Goal: Task Accomplishment & Management: Manage account settings

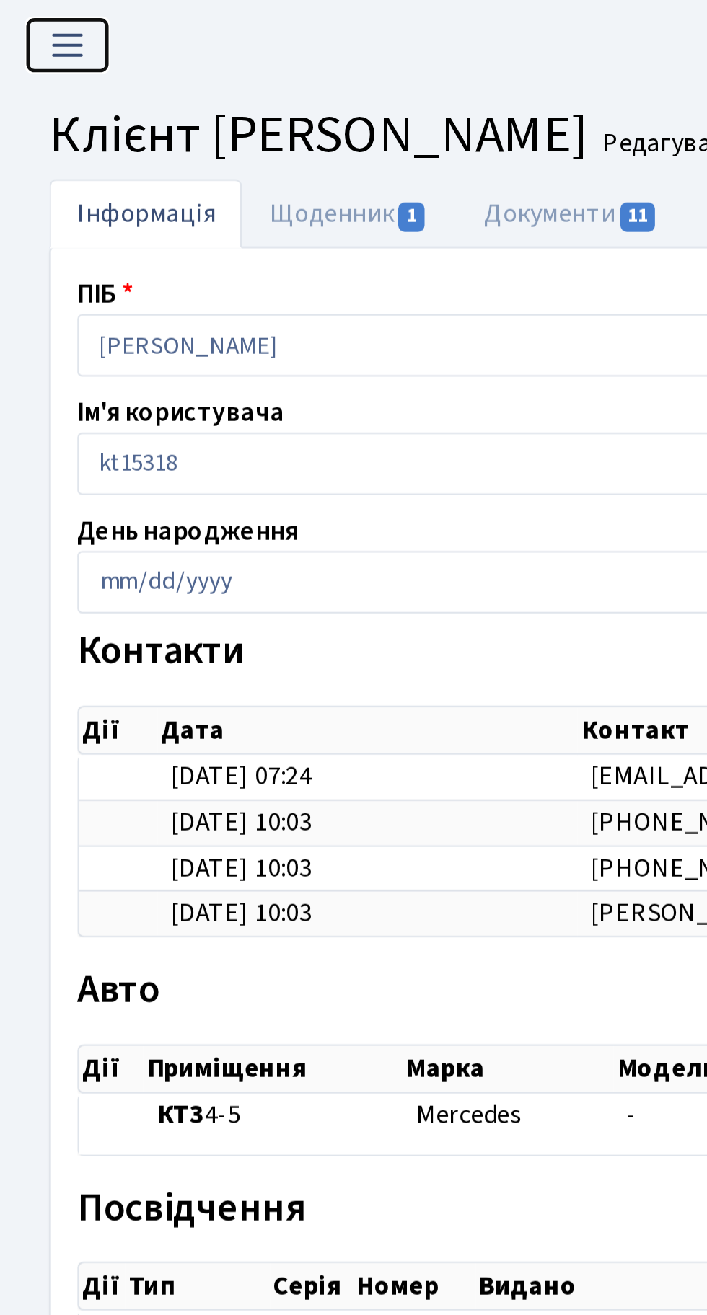
click at [35, 29] on button "Переключити навігацію" at bounding box center [30, 20] width 36 height 24
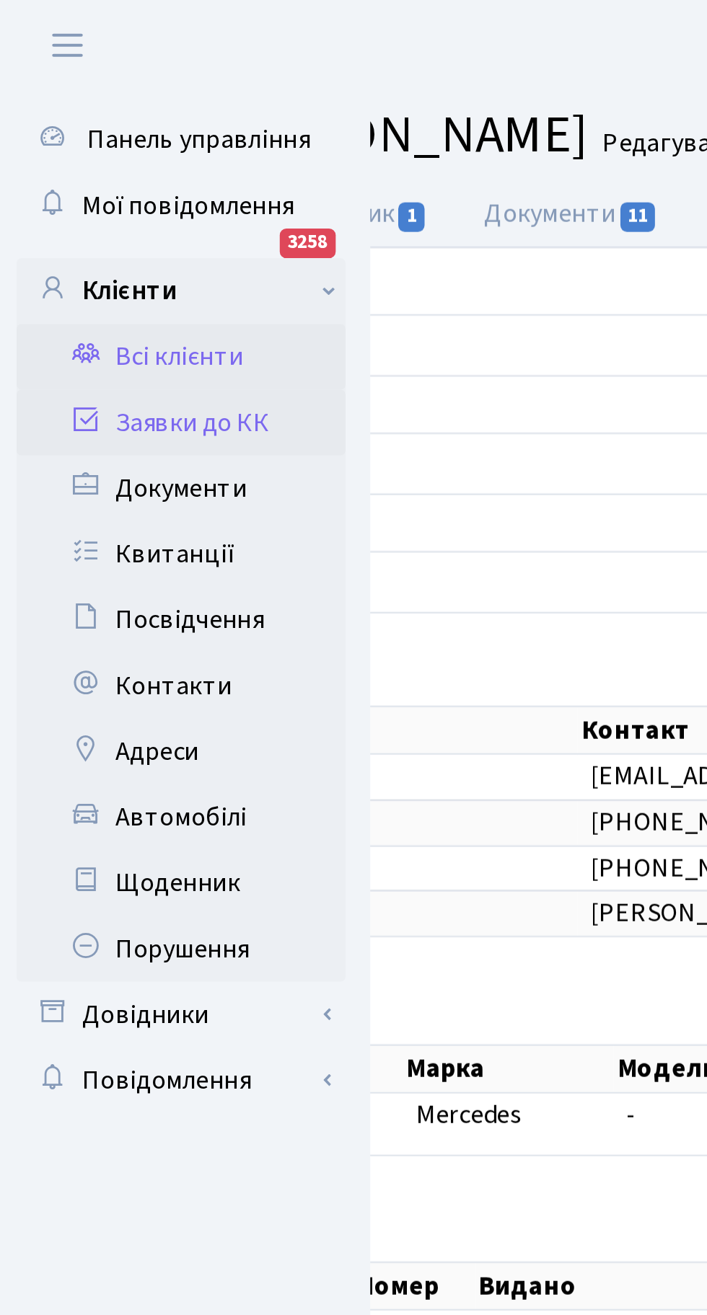
click at [102, 187] on link "Заявки до КК" at bounding box center [79, 185] width 144 height 29
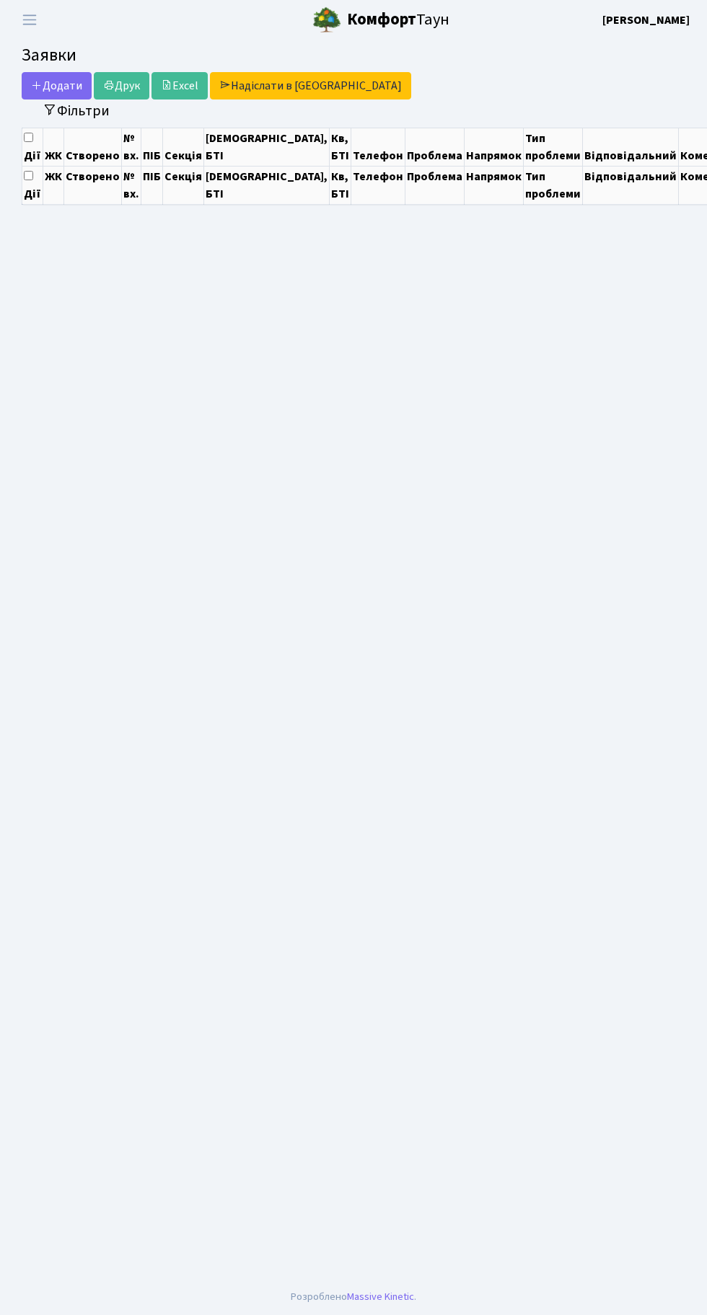
select select "25"
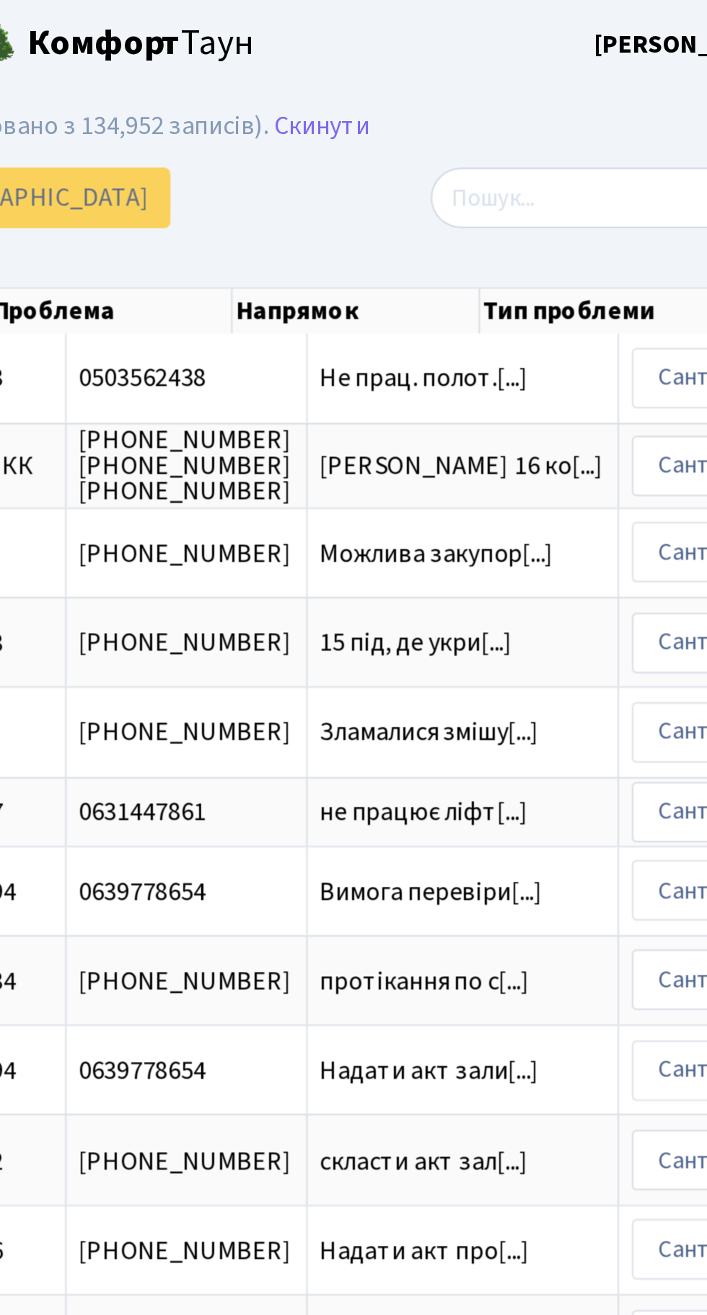
scroll to position [0, 316]
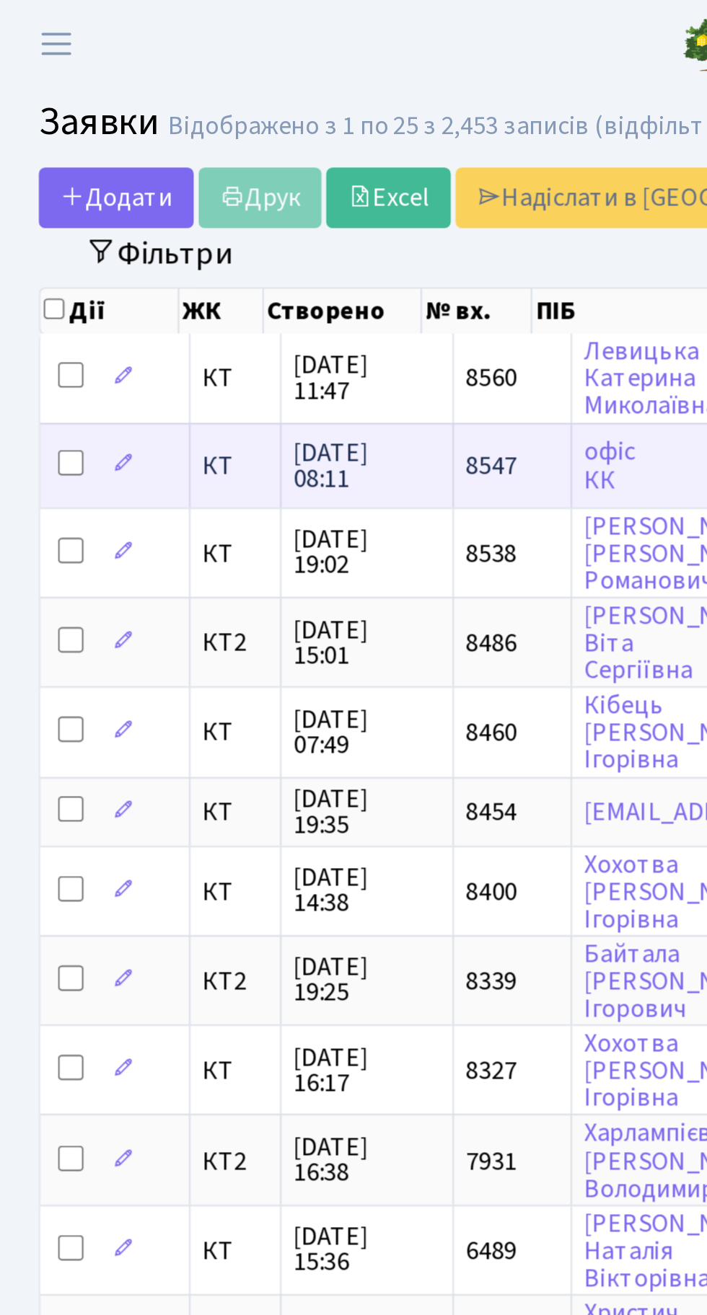
click at [120, 211] on span "КТ" at bounding box center [110, 211] width 29 height 12
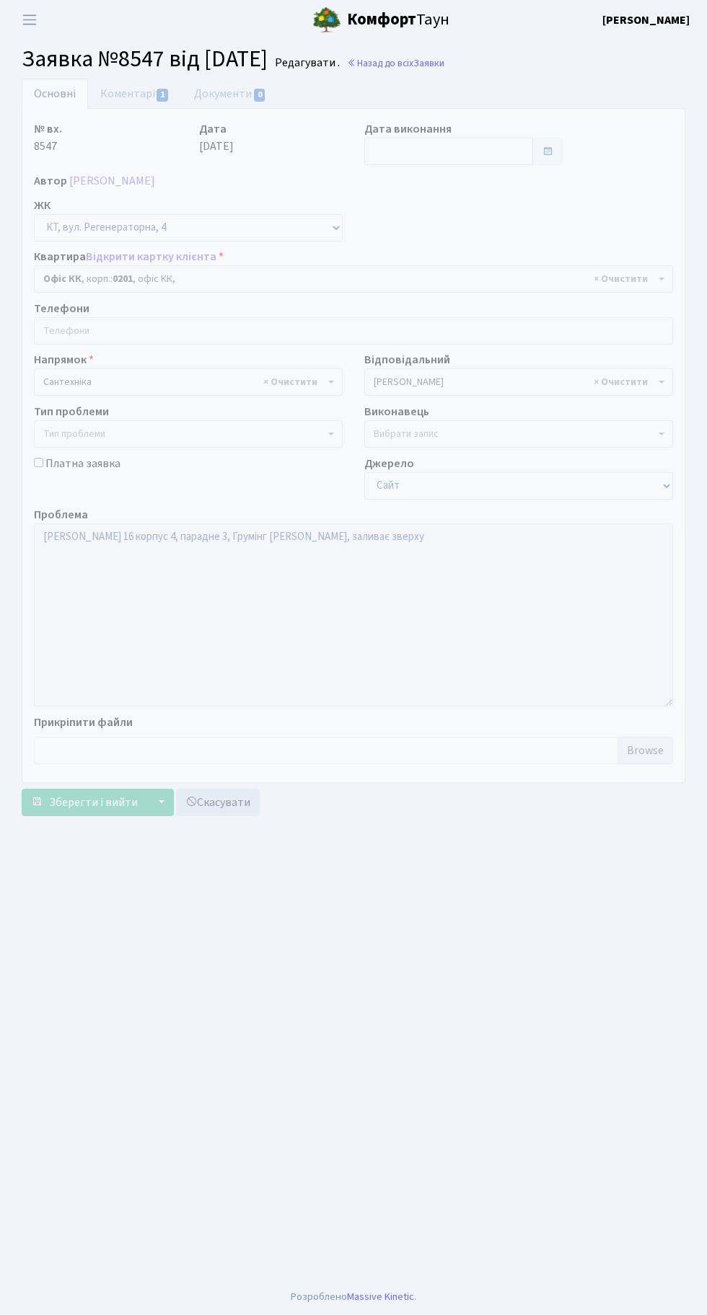
select select "4"
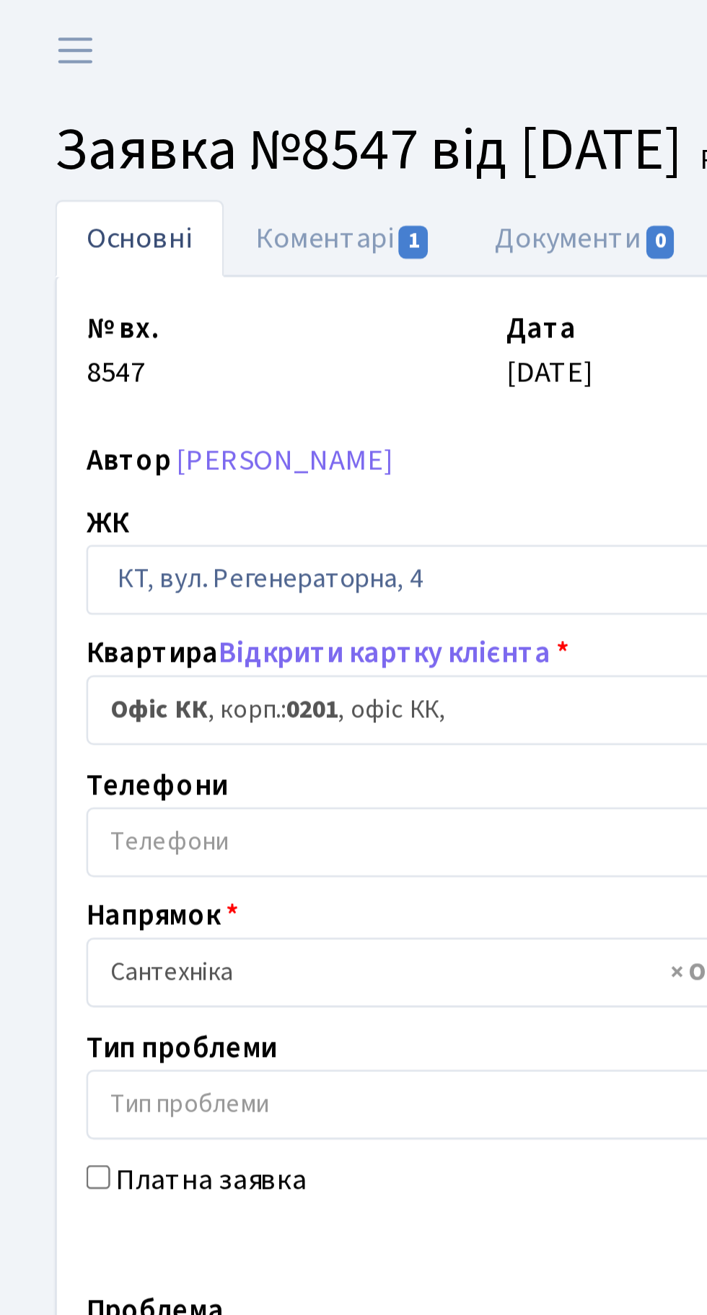
click at [83, 291] on body "Комфорт Таун Тихонов М. І. Мій обліковий запис Вийти Панель управління Мої пові…" at bounding box center [353, 657] width 707 height 1315
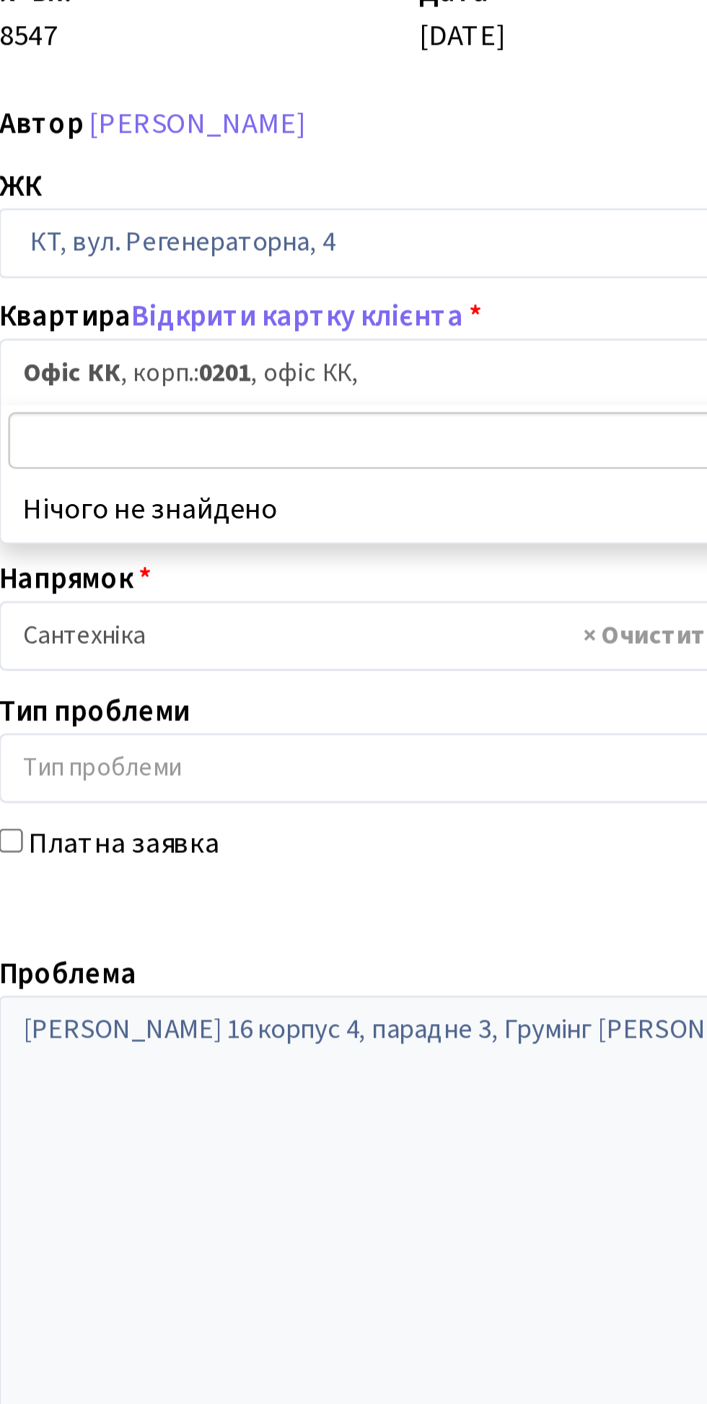
click at [195, 280] on span "× Офіс КК , корп.: 0201 , офіс КК," at bounding box center [348, 279] width 611 height 14
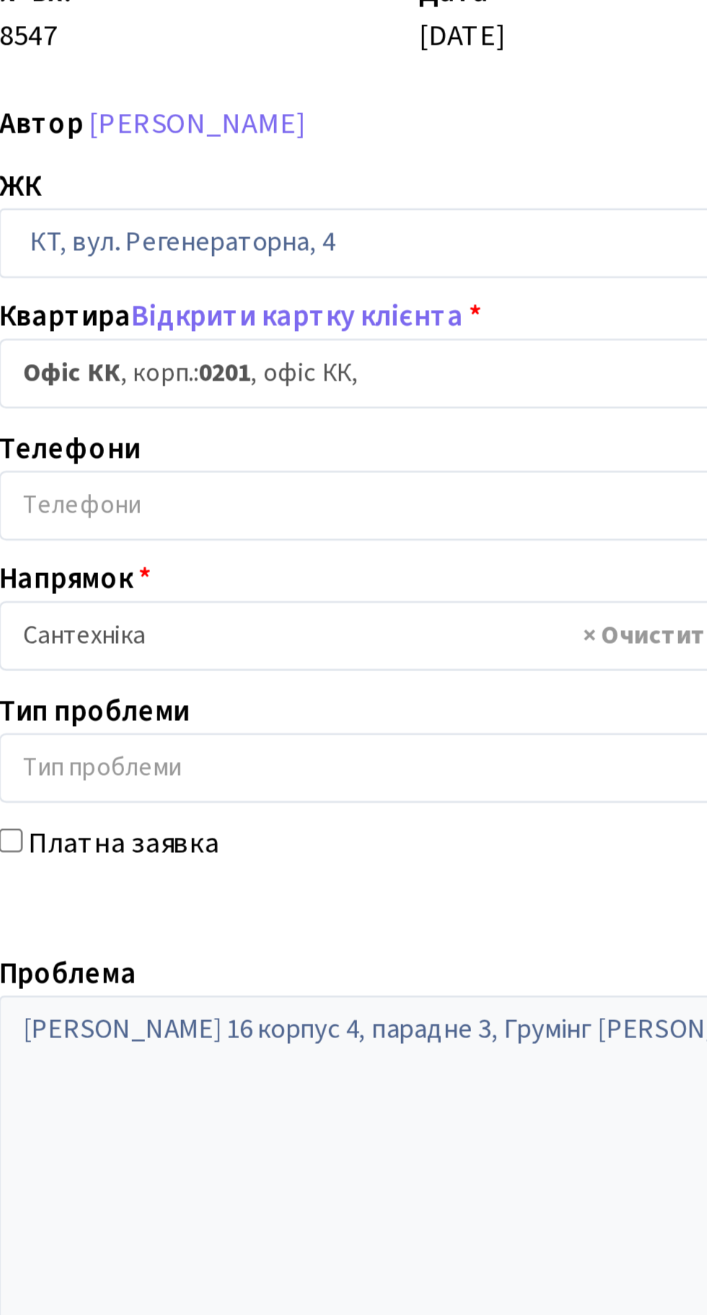
click at [180, 278] on span "× Офіс КК , корп.: 0201 , офіс КК," at bounding box center [348, 279] width 611 height 14
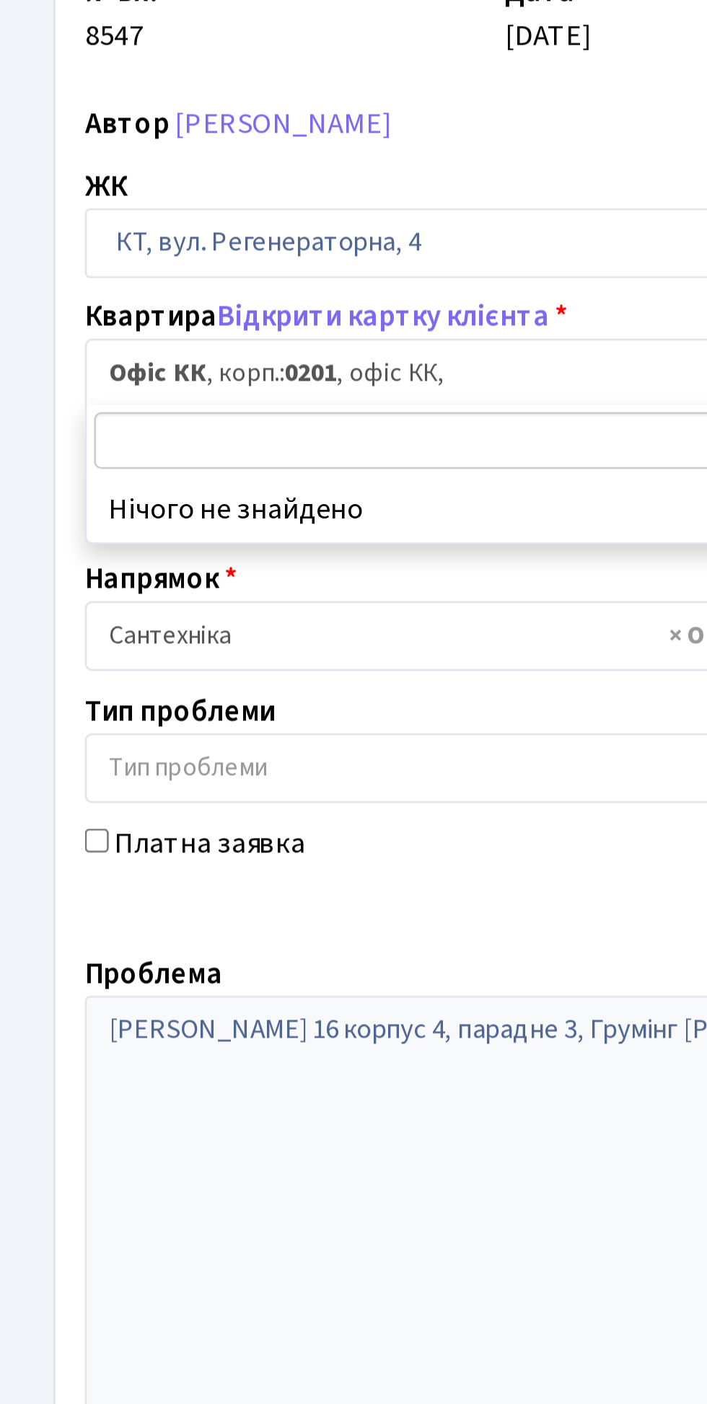
click at [143, 272] on span "× Офіс КК , корп.: 0201 , офіс КК," at bounding box center [348, 279] width 611 height 14
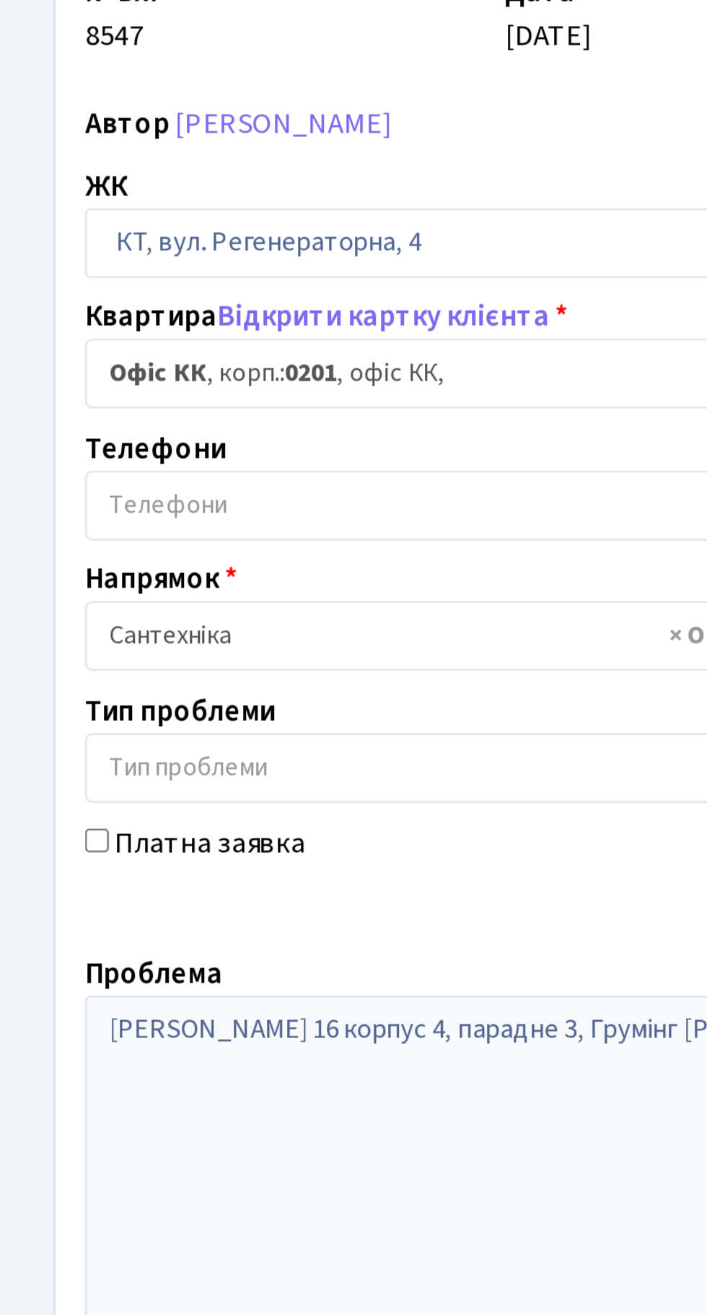
click at [67, 283] on b "Офіс КК" at bounding box center [62, 279] width 38 height 14
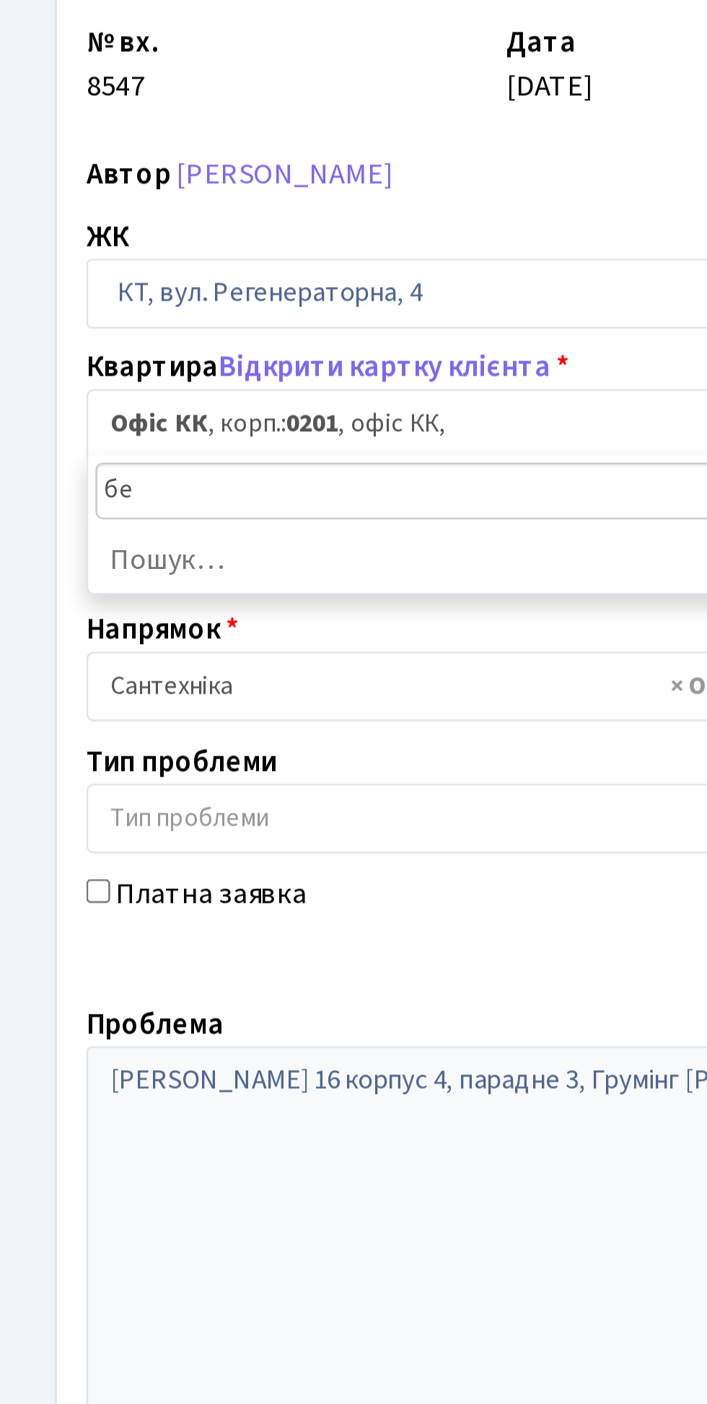
type input "б"
click at [124, 130] on div "№ вх. 8547" at bounding box center [105, 142] width 165 height 45
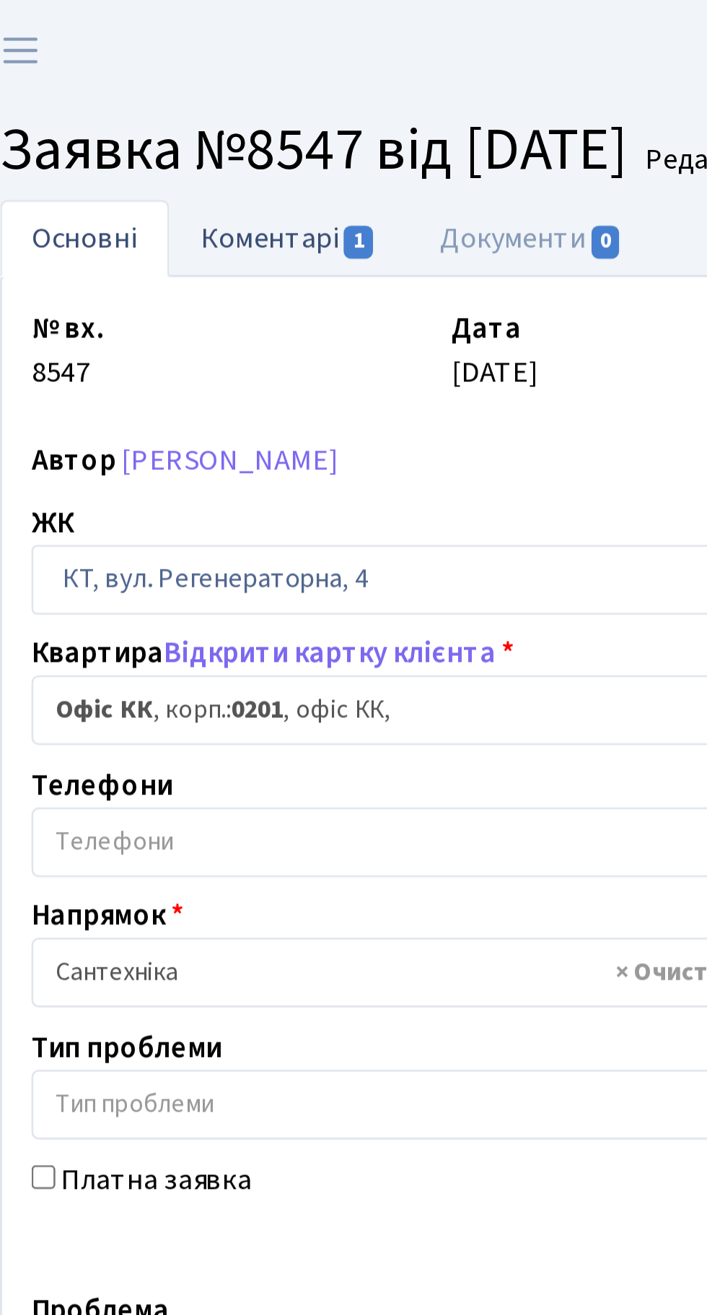
click at [135, 97] on link "Коментарі 1" at bounding box center [135, 94] width 94 height 30
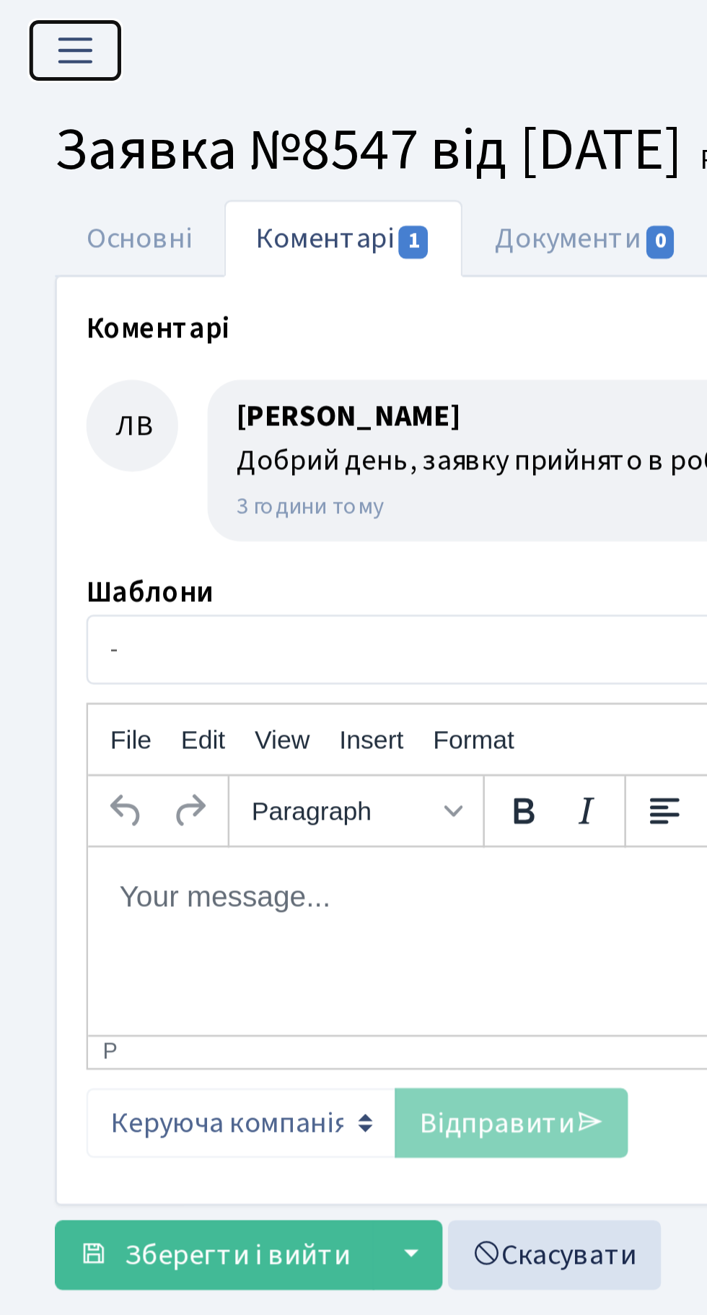
click at [29, 25] on span "Переключити навігацію" at bounding box center [30, 20] width 22 height 17
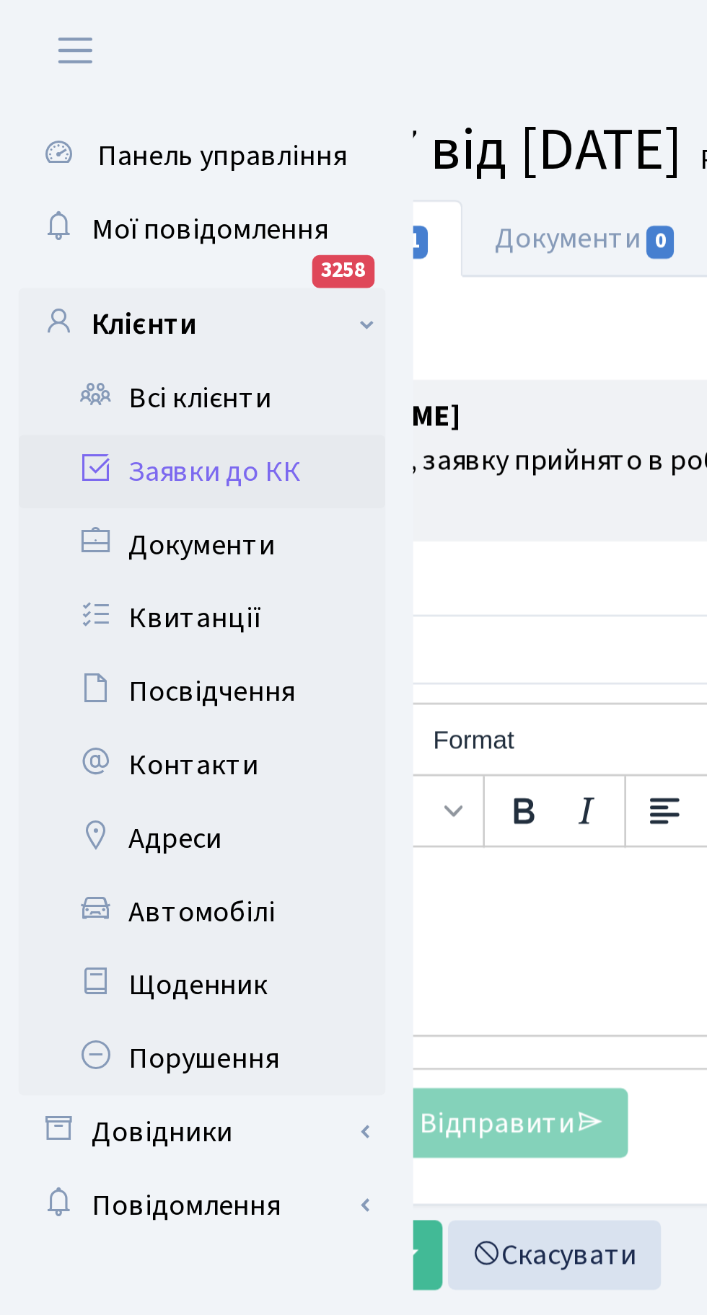
click at [85, 190] on link "Заявки до КК" at bounding box center [79, 185] width 144 height 29
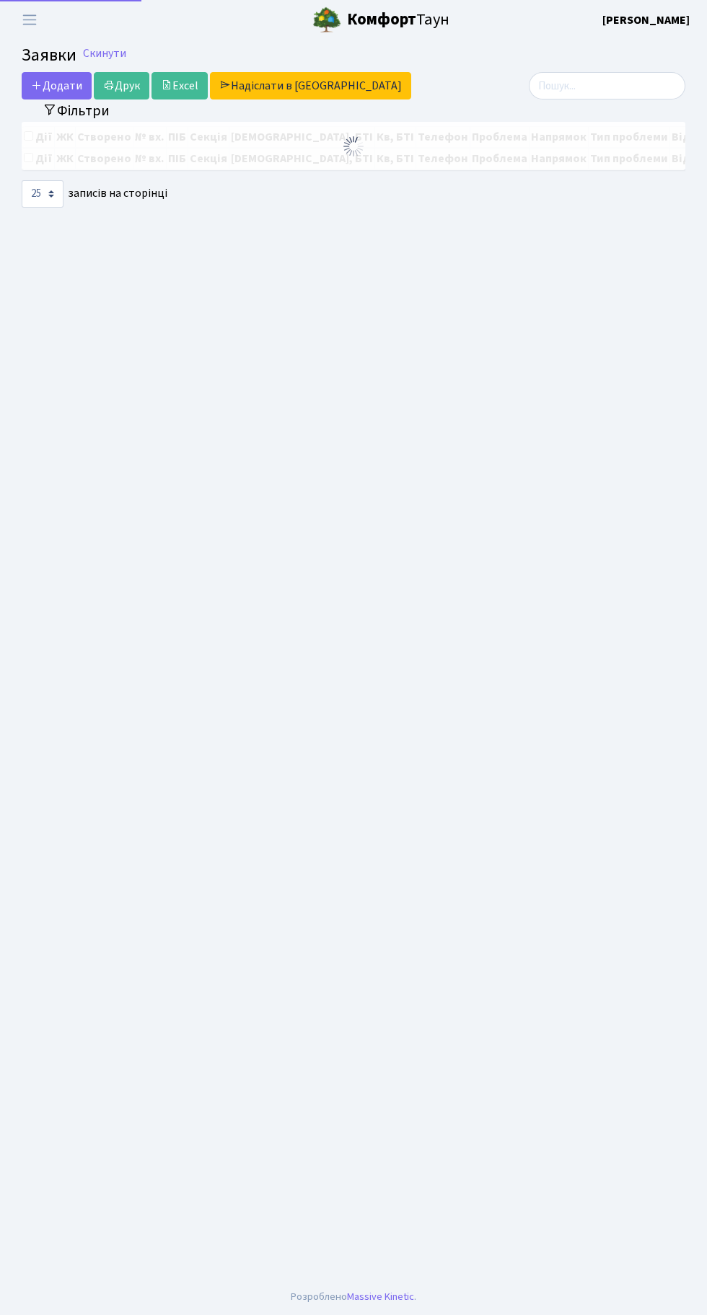
select select "25"
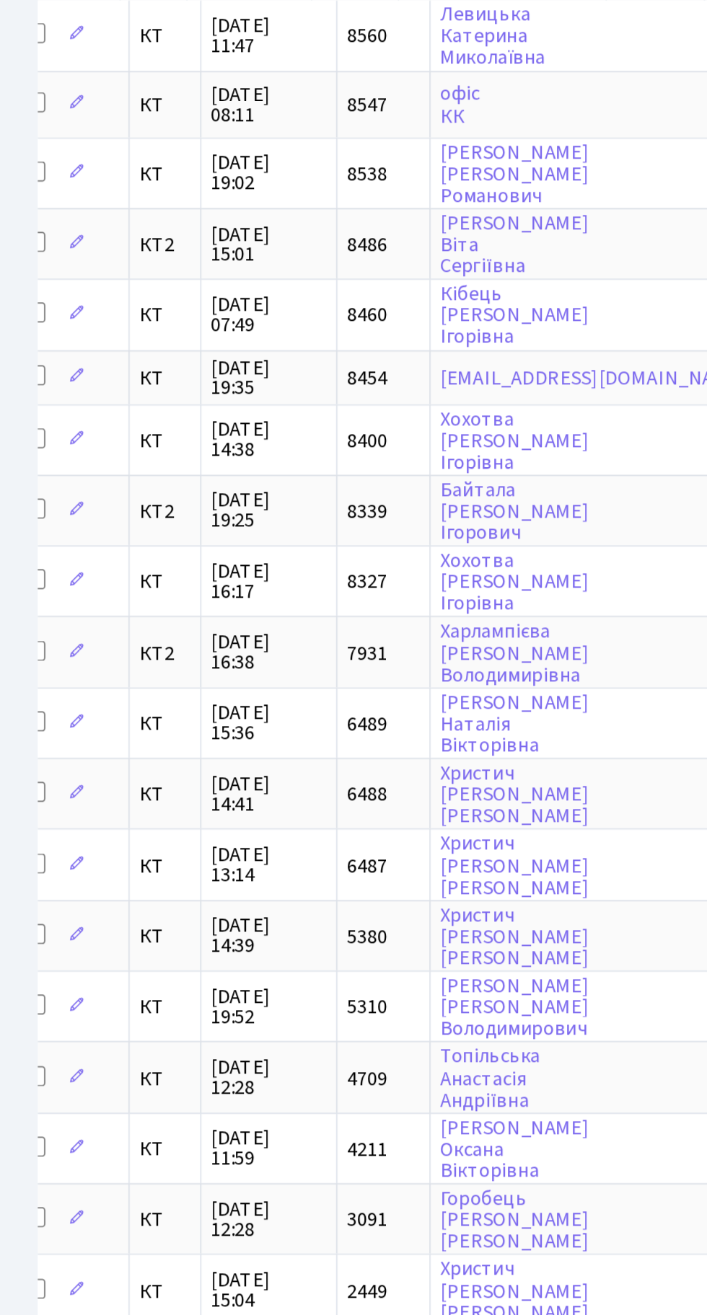
scroll to position [0, 16]
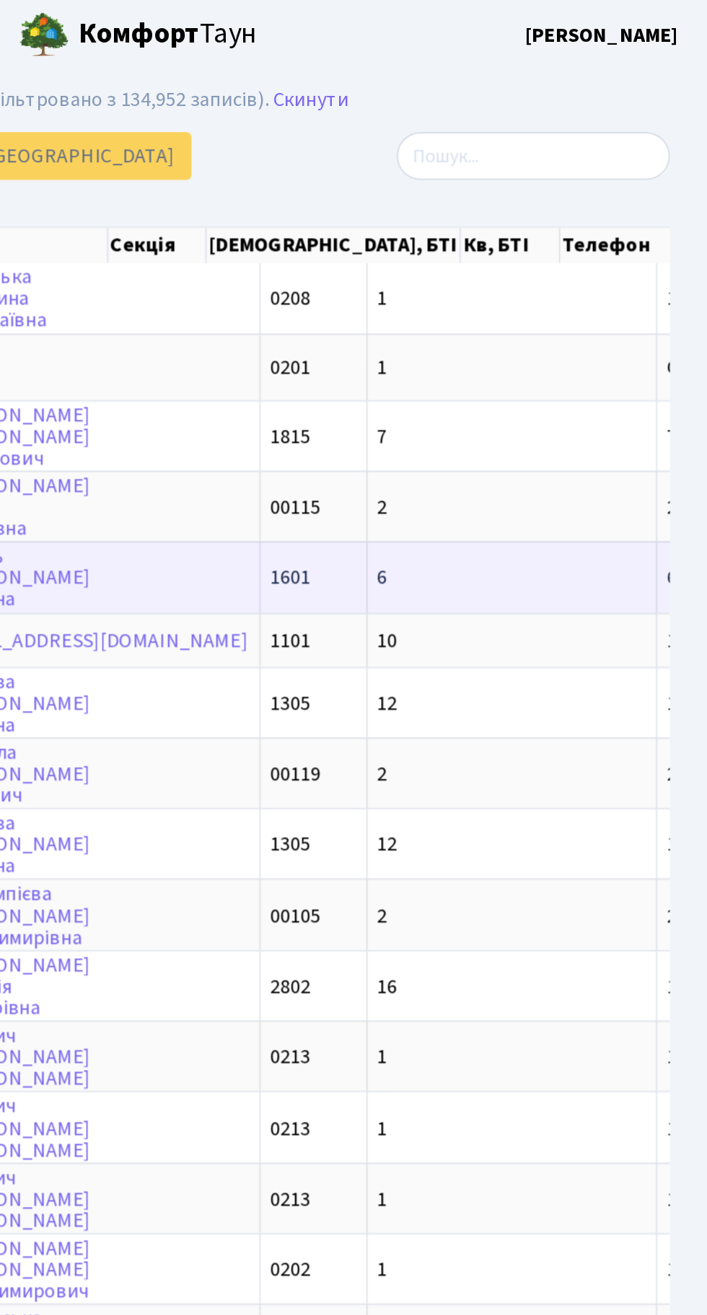
click at [678, 326] on td "6-40" at bounding box center [708, 330] width 61 height 40
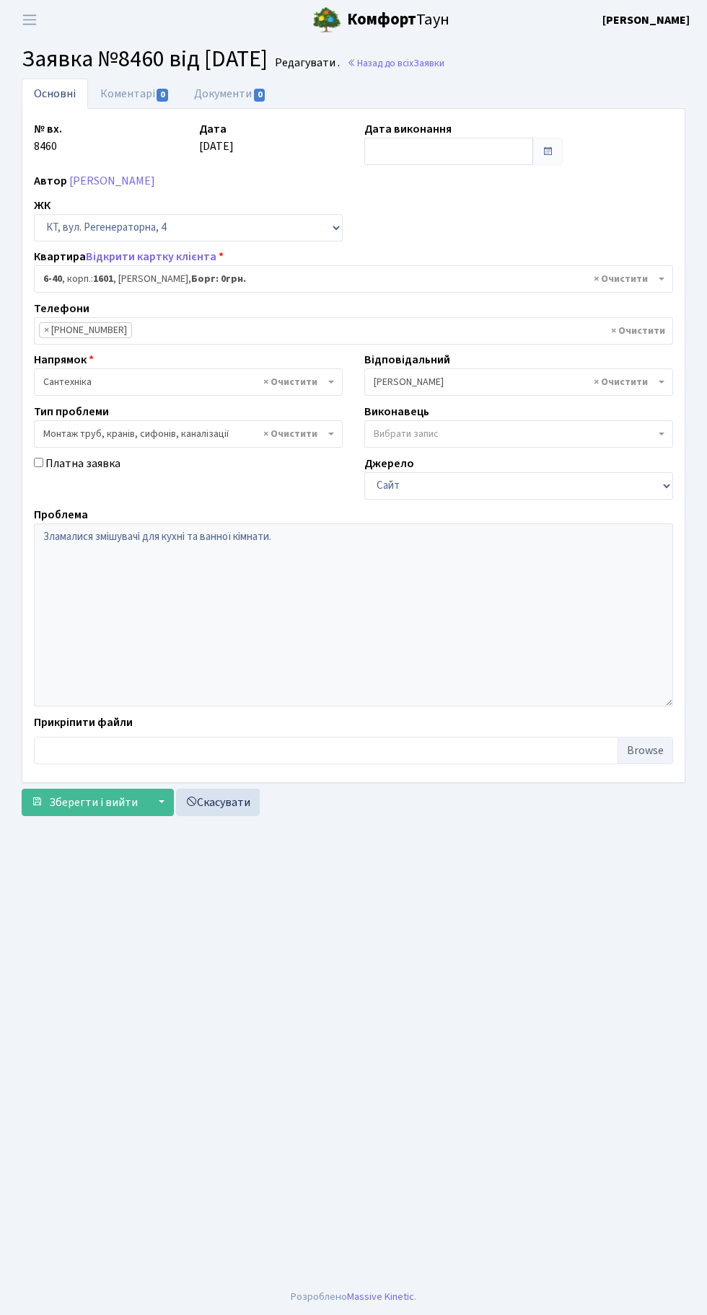
select select "5220"
select select "37"
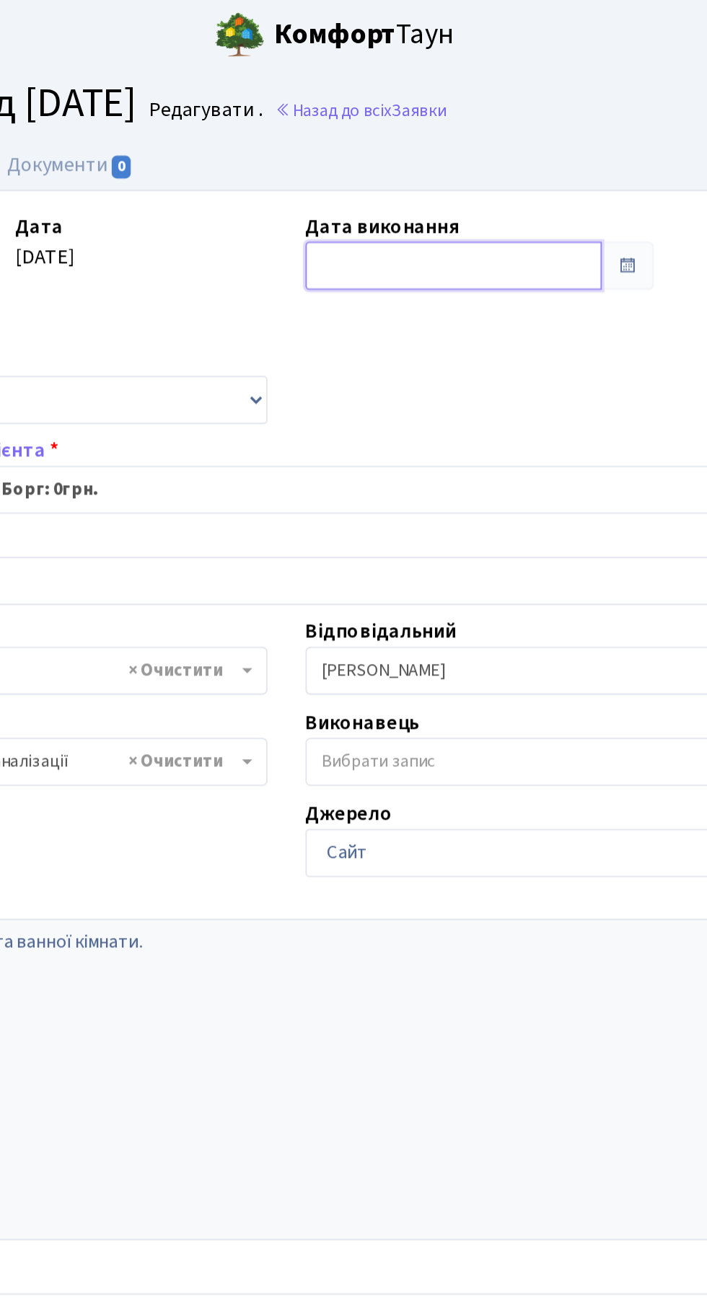
click at [412, 151] on input "text" at bounding box center [448, 151] width 169 height 27
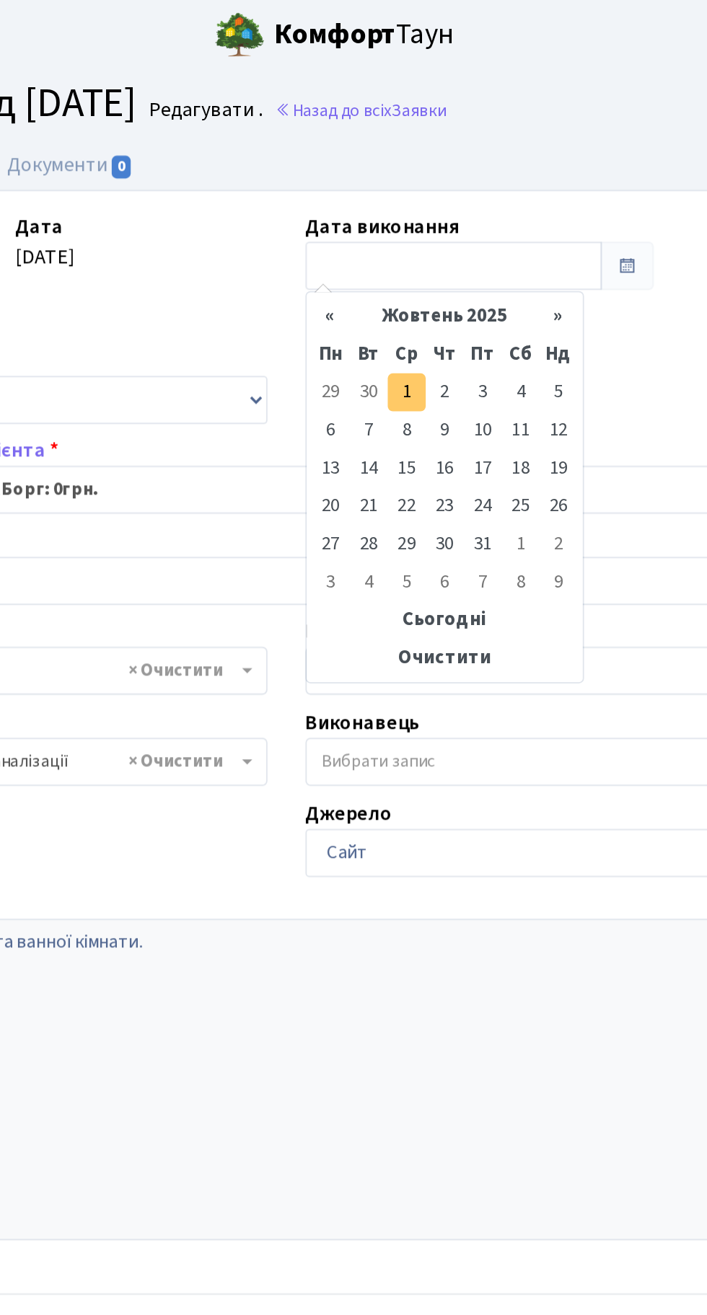
click at [421, 225] on td "1" at bounding box center [422, 224] width 22 height 22
type input "[DATE]"
